Goal: Find contact information: Find contact information

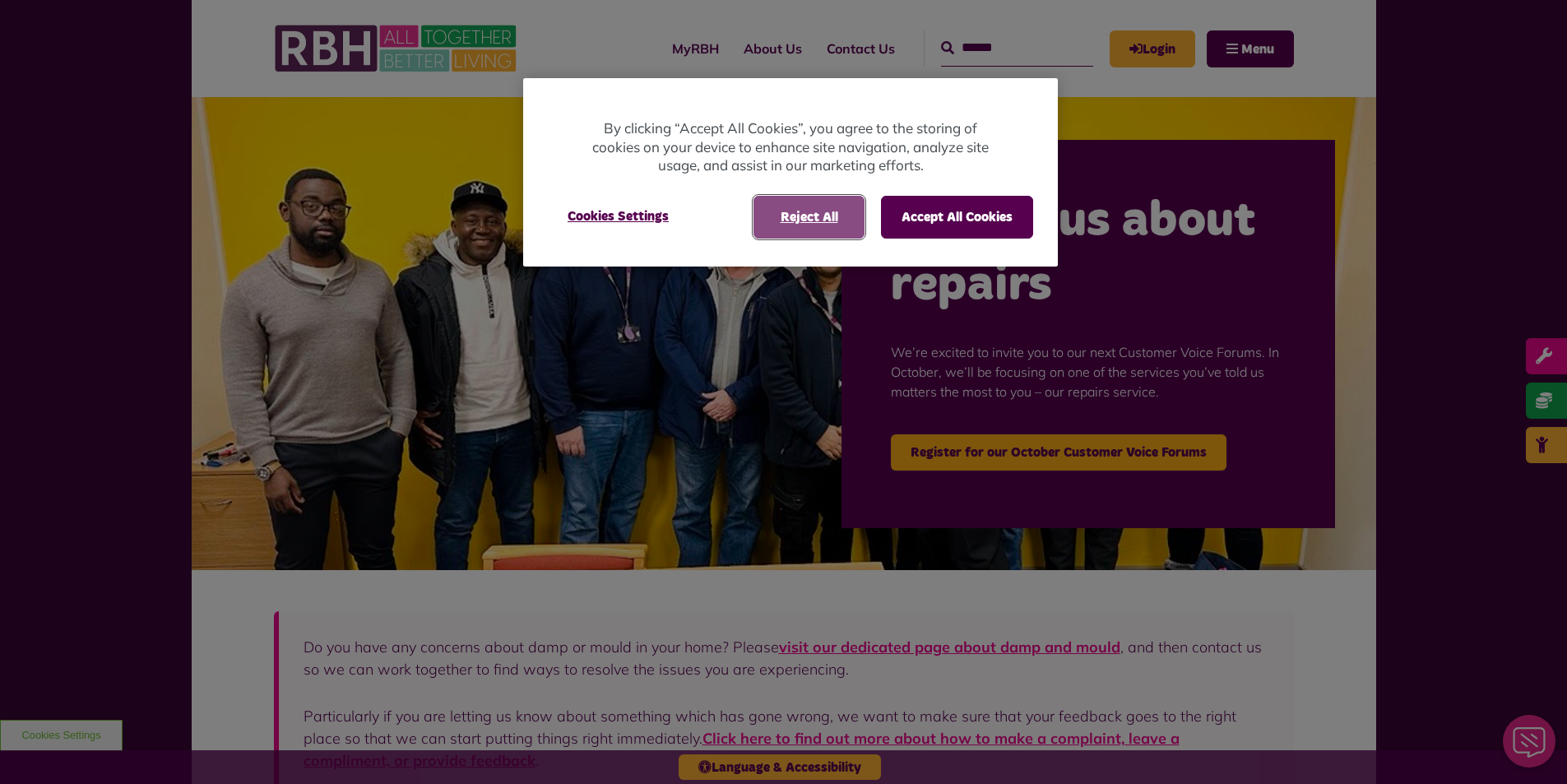
click at [802, 225] on button "Reject All" at bounding box center [809, 216] width 111 height 43
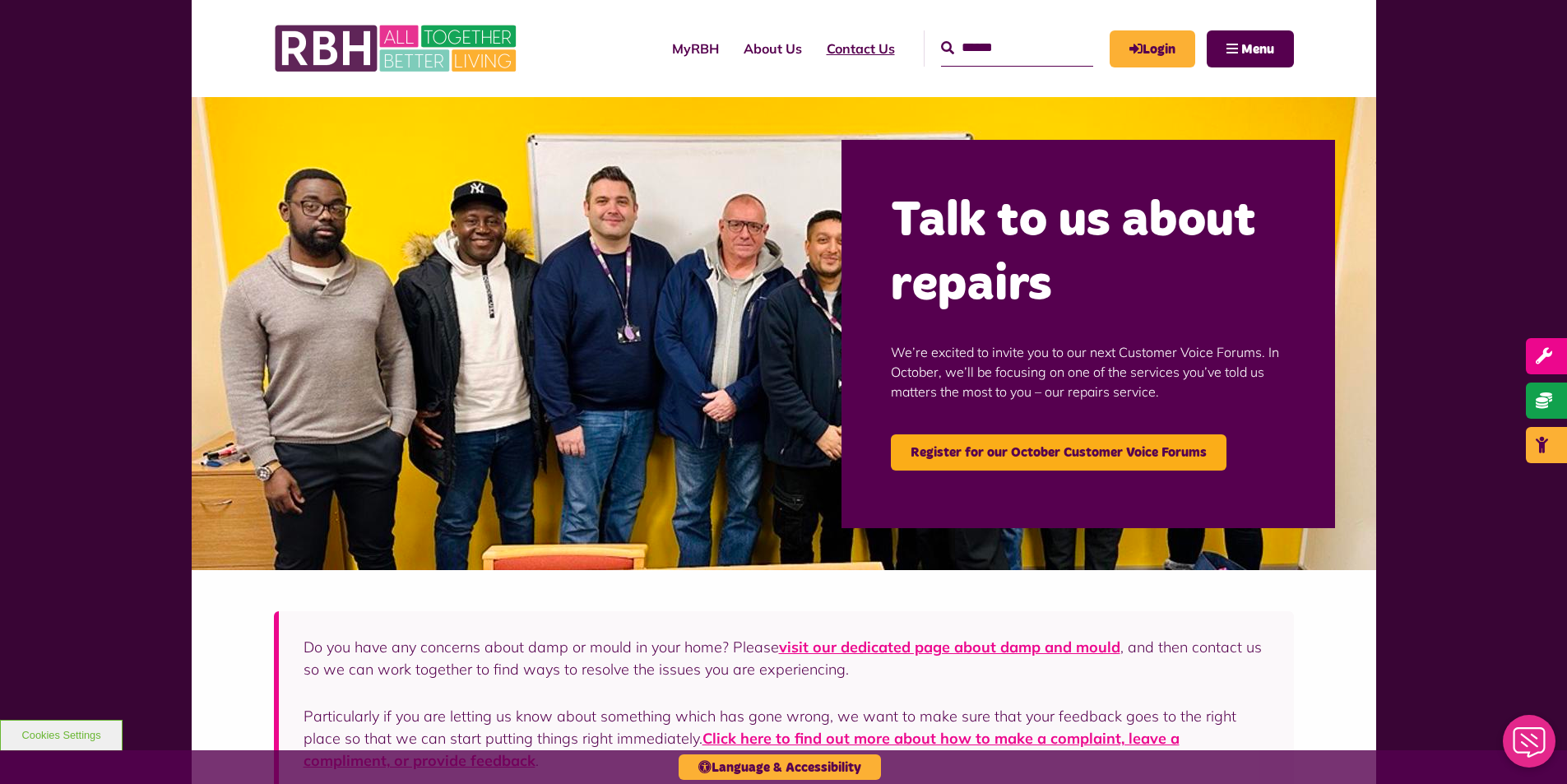
click at [841, 45] on link "Contact Us" at bounding box center [860, 48] width 93 height 44
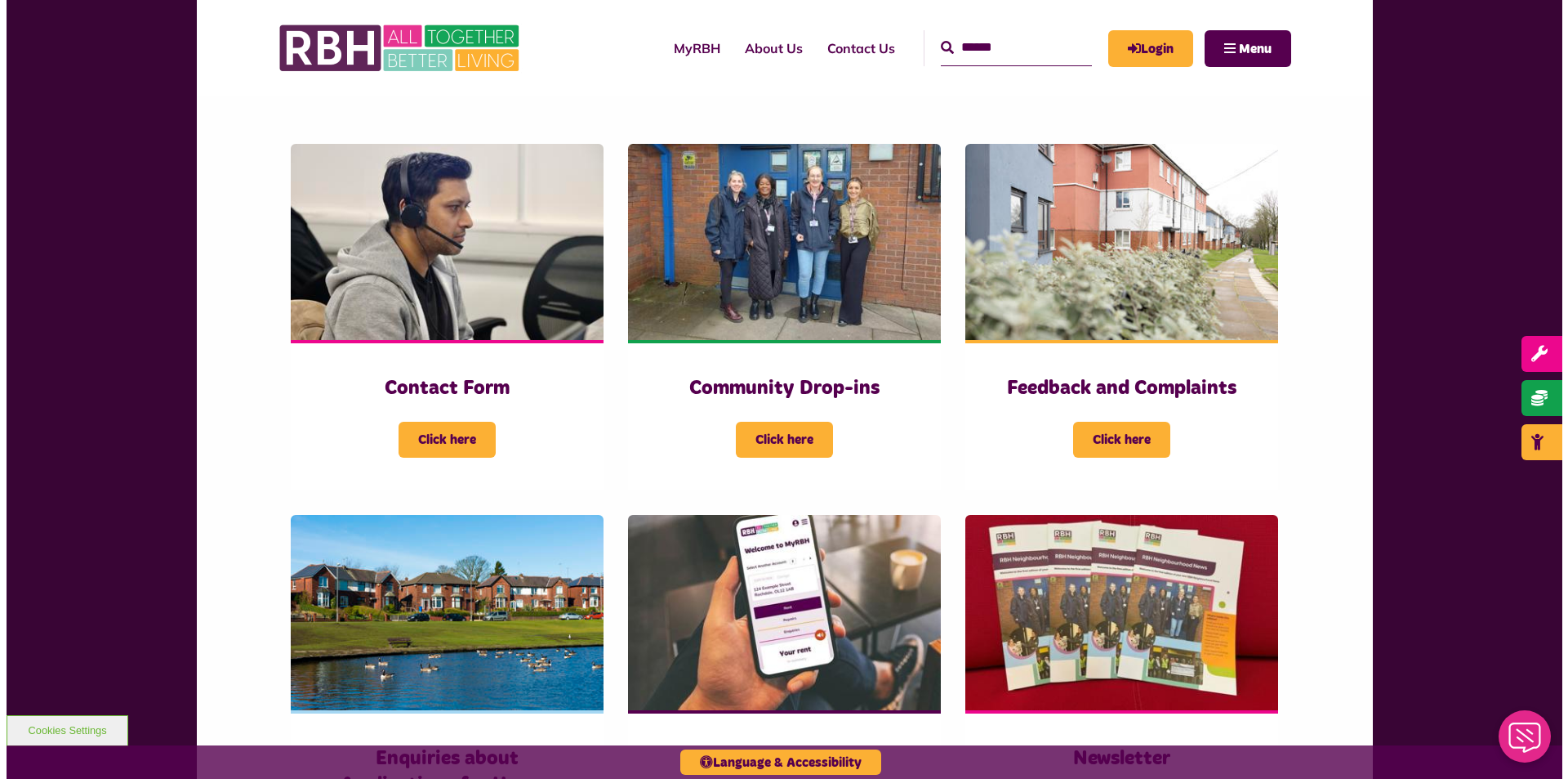
scroll to position [323, 0]
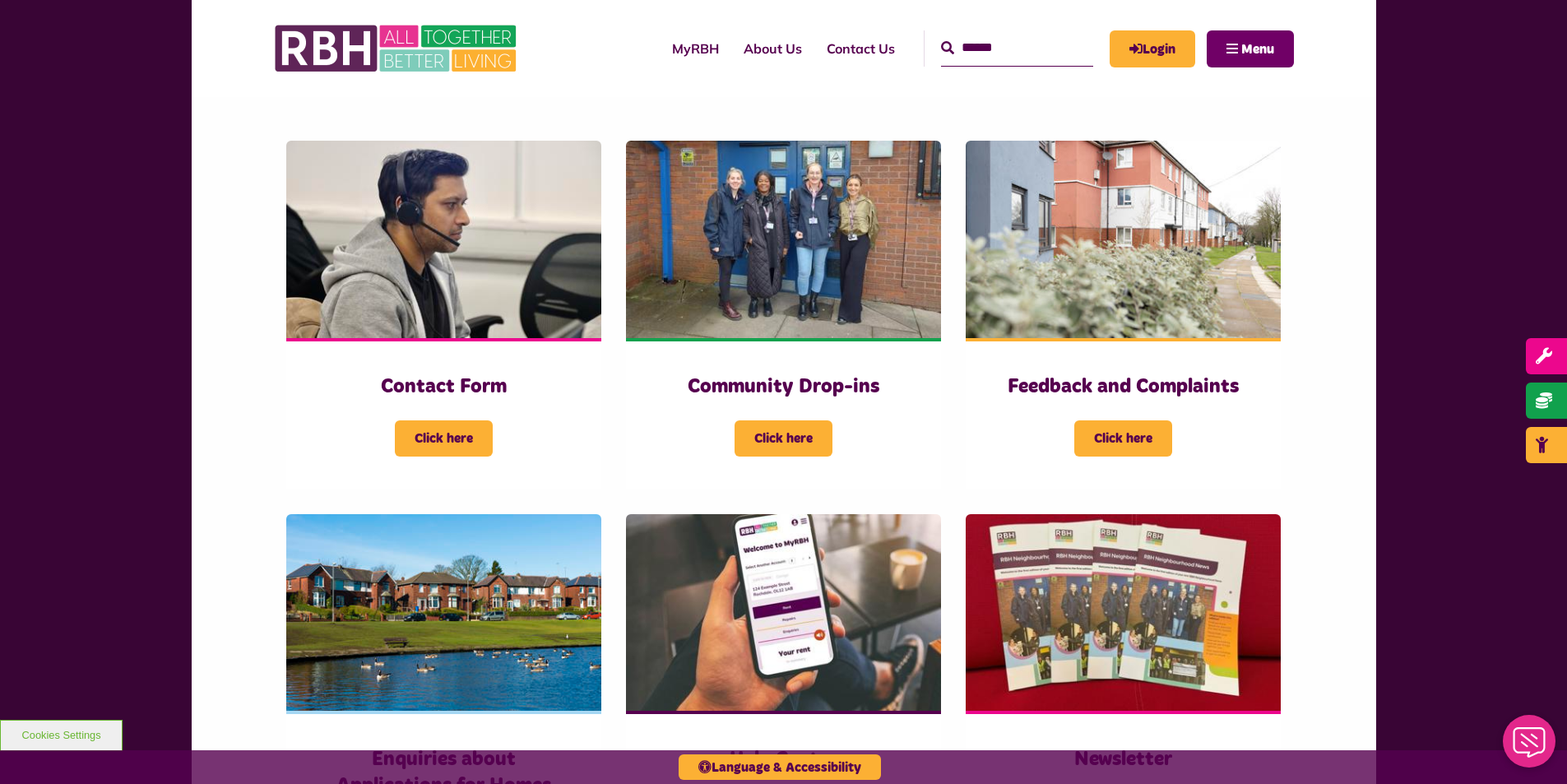
click at [1278, 54] on button "Menu" at bounding box center [1250, 49] width 87 height 37
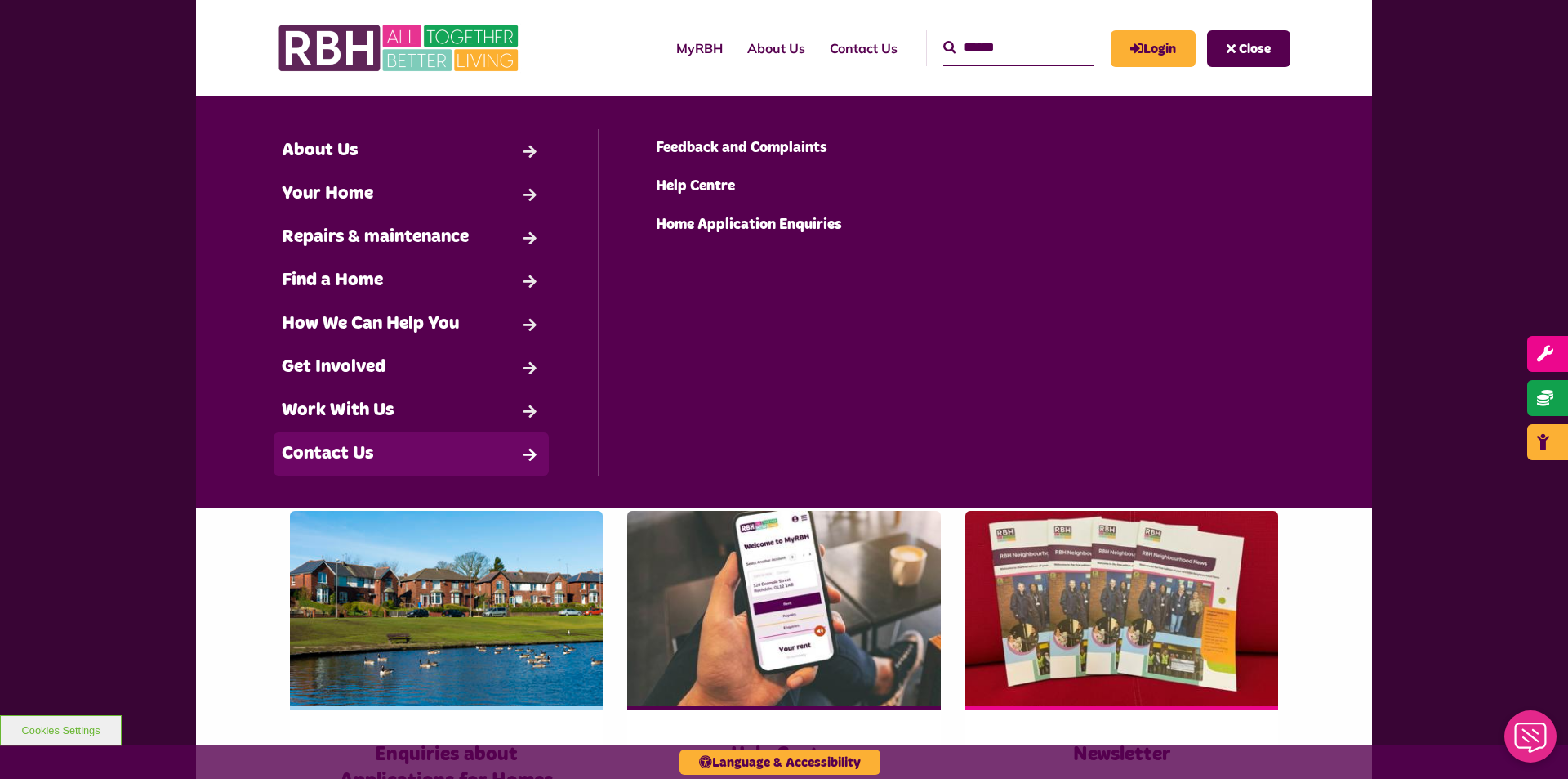
click at [367, 453] on link "Contact Us" at bounding box center [411, 454] width 275 height 43
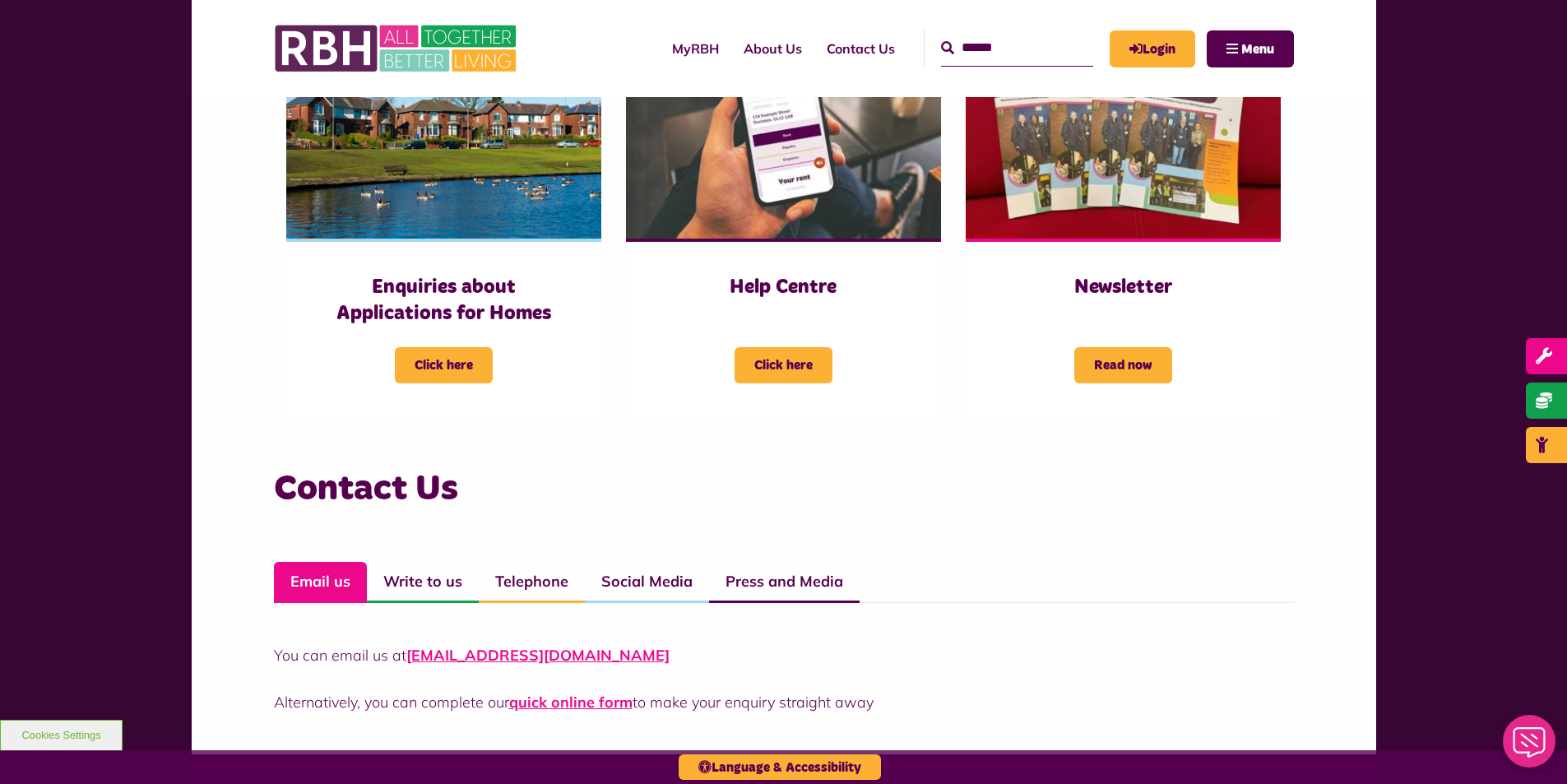
scroll to position [803, 0]
